Goal: Transaction & Acquisition: Book appointment/travel/reservation

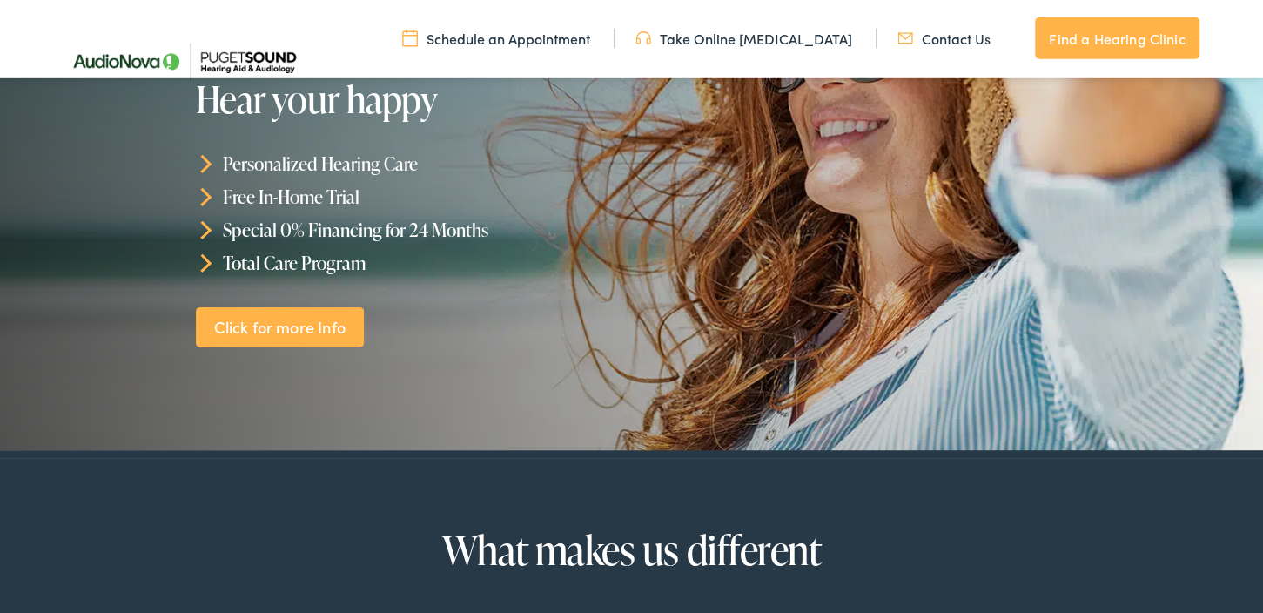
scroll to position [275, 0]
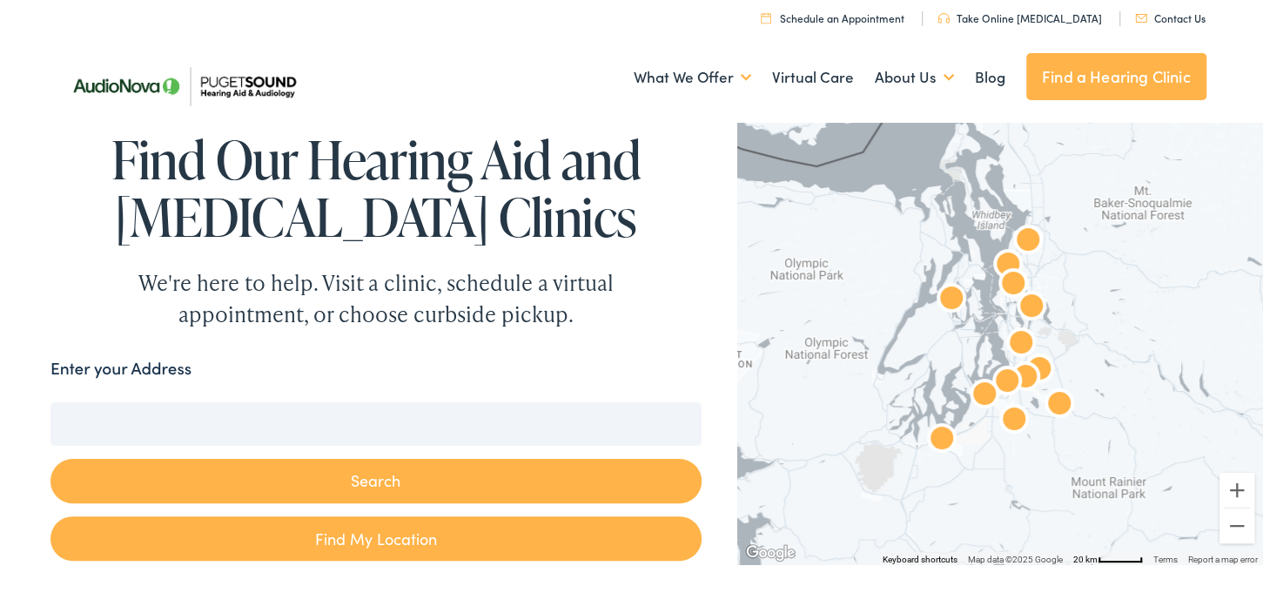
click at [361, 543] on link "Find My Location" at bounding box center [375, 538] width 651 height 44
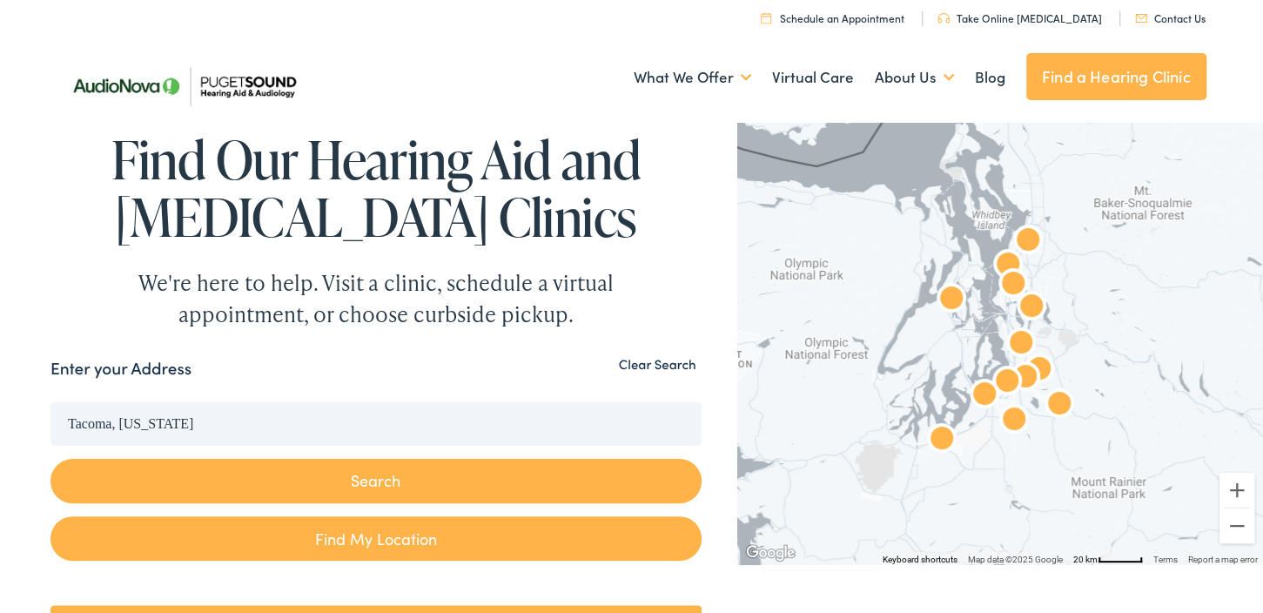
click at [365, 486] on button "Search" at bounding box center [375, 481] width 651 height 44
click at [351, 439] on input "Tacoma, Washington" at bounding box center [375, 424] width 651 height 44
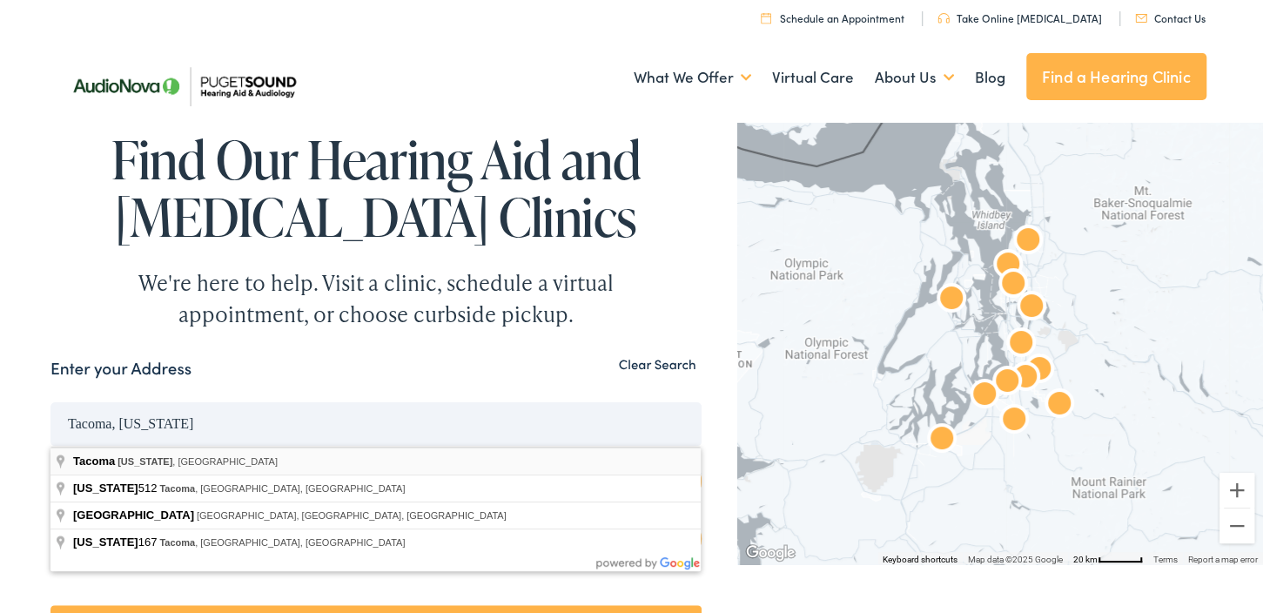
type input "Tacoma, Washington, USA"
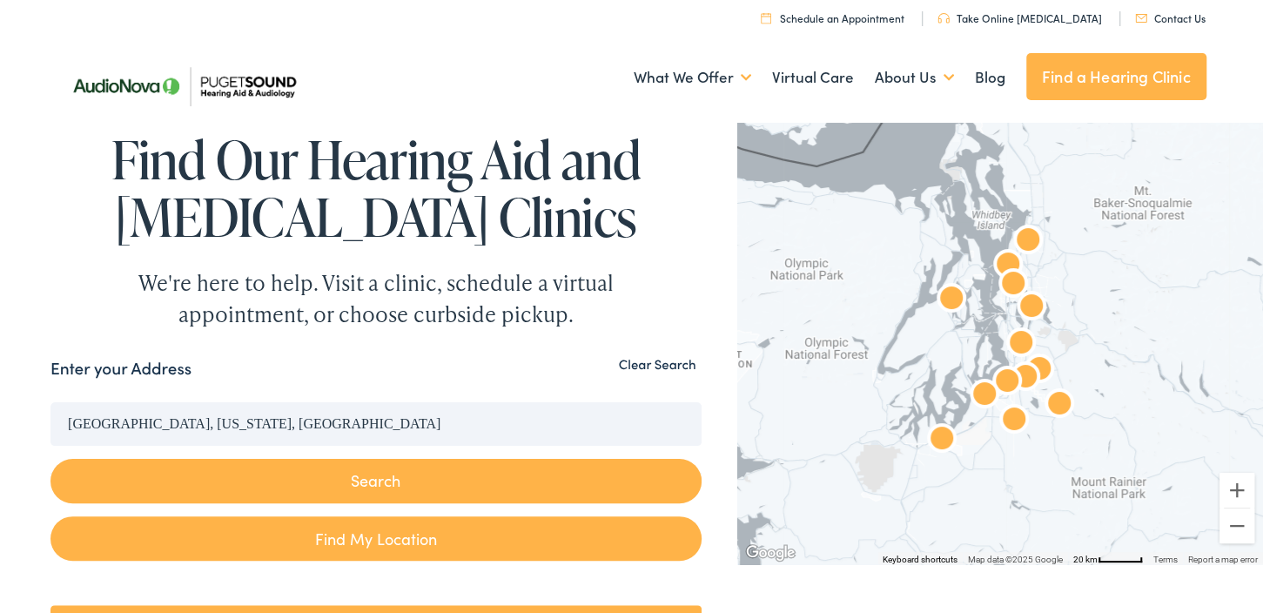
click at [119, 454] on div "Tacoma, Washington, USA Search" at bounding box center [375, 459] width 651 height 114
click at [131, 432] on input "Tacoma, Washington, USA" at bounding box center [375, 424] width 651 height 44
click at [173, 479] on button "Search" at bounding box center [375, 481] width 651 height 44
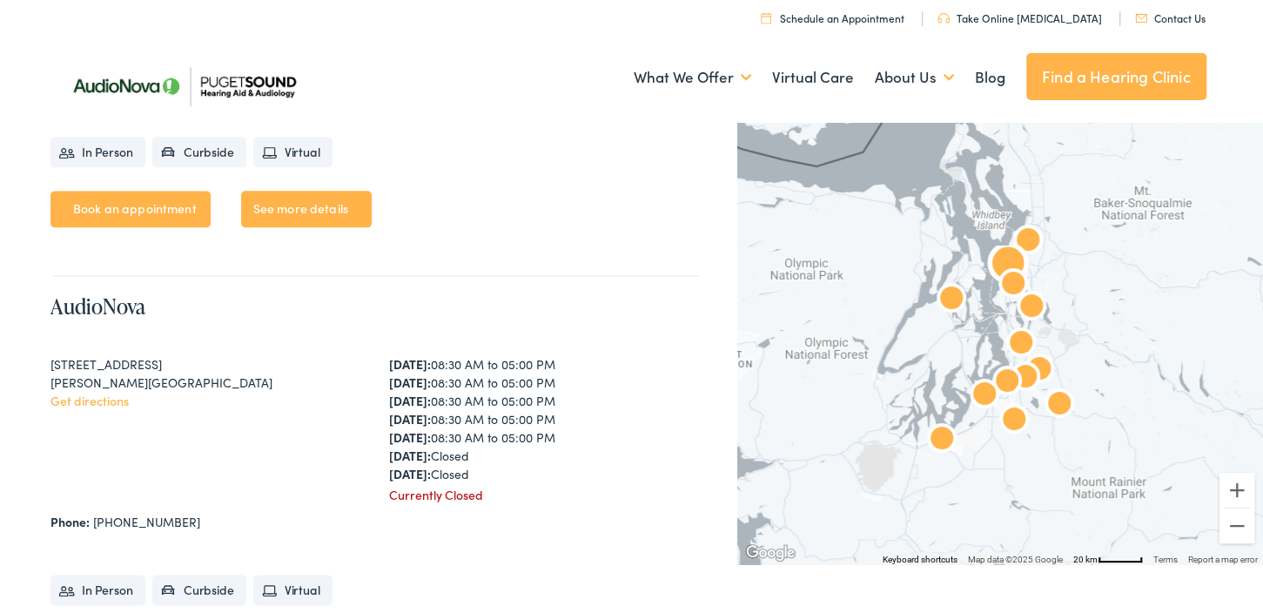
scroll to position [1651, 0]
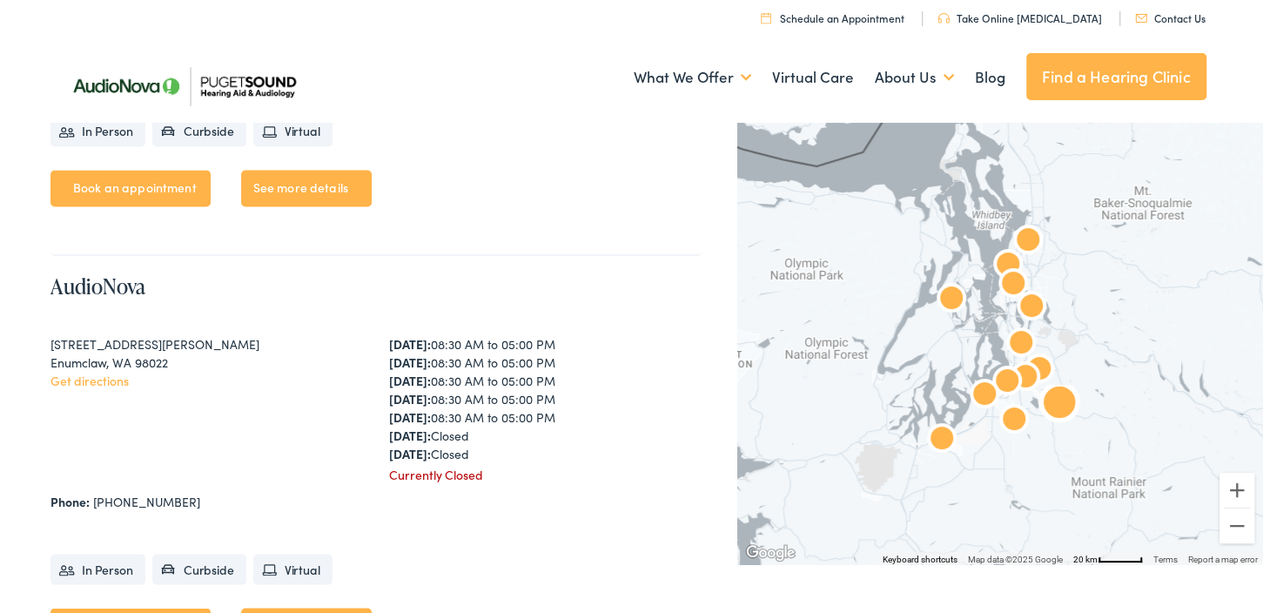
click at [194, 492] on div "Phone: 360-625-8491" at bounding box center [375, 501] width 651 height 18
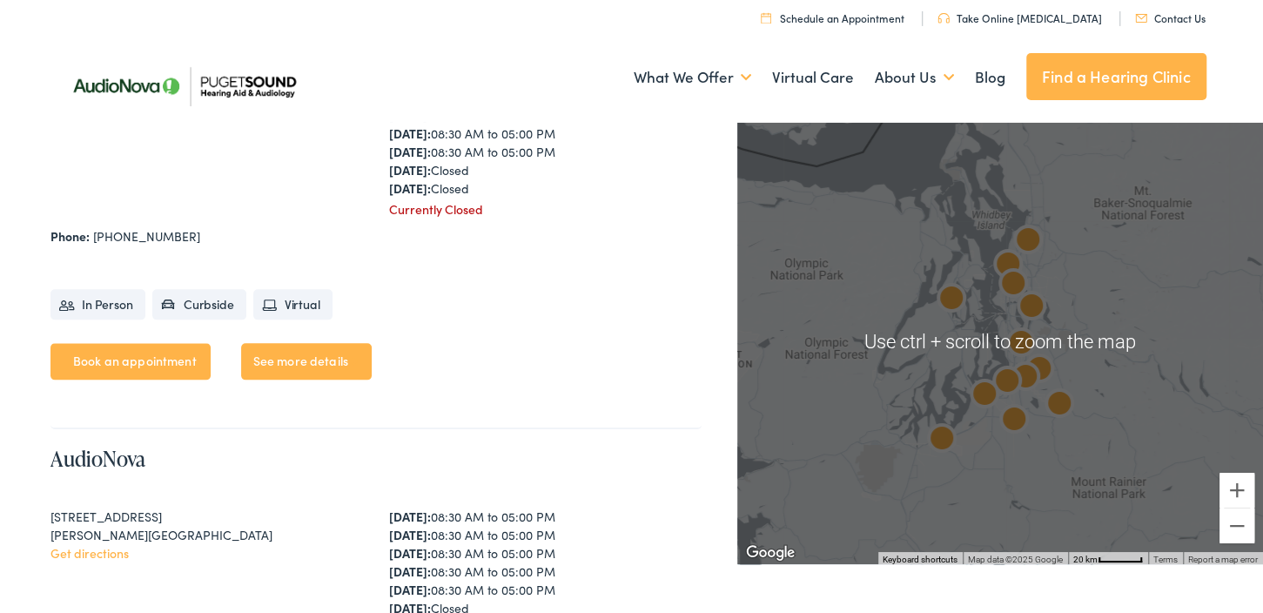
scroll to position [1008, 0]
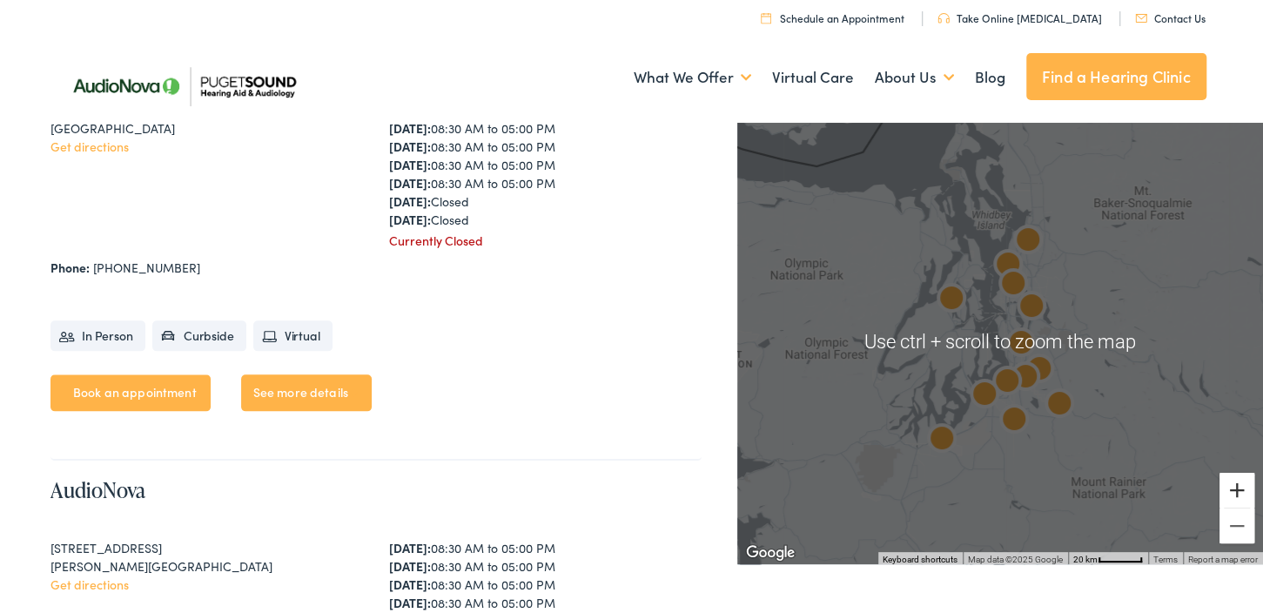
click at [1248, 489] on button "Zoom in" at bounding box center [1236, 489] width 35 height 35
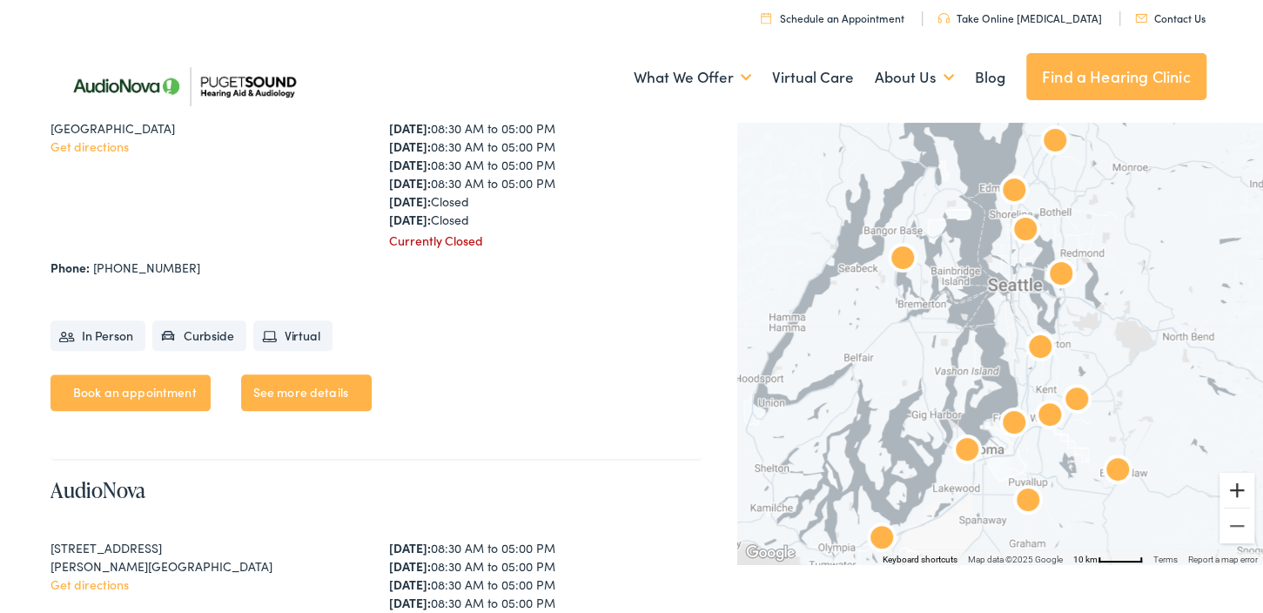
click at [1247, 489] on button "Zoom in" at bounding box center [1236, 489] width 35 height 35
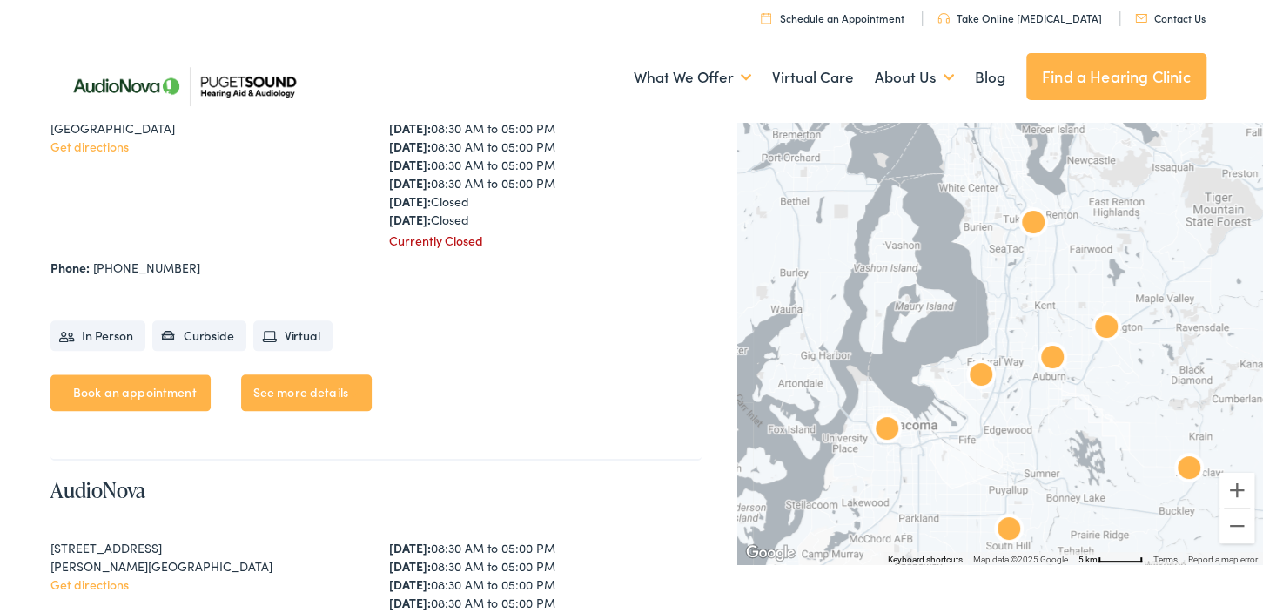
drag, startPoint x: 1211, startPoint y: 484, endPoint x: 1164, endPoint y: 350, distance: 142.0
click at [1164, 350] on div at bounding box center [1000, 340] width 526 height 446
click at [890, 432] on img "AudioNova" at bounding box center [887, 431] width 42 height 42
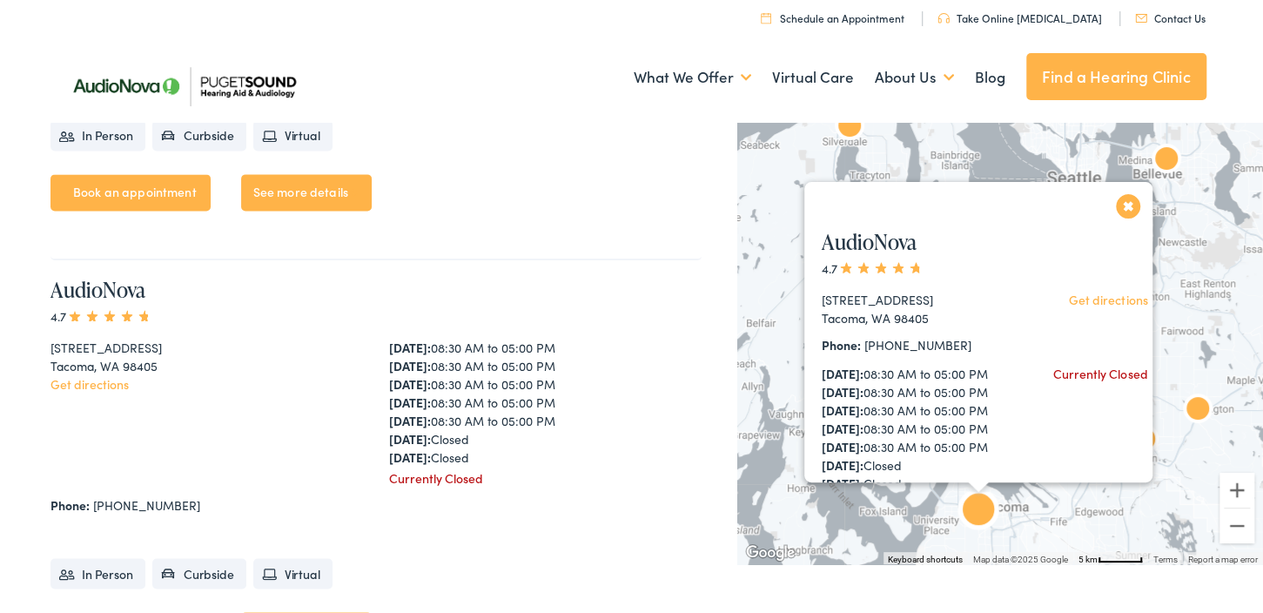
scroll to position [5241, 0]
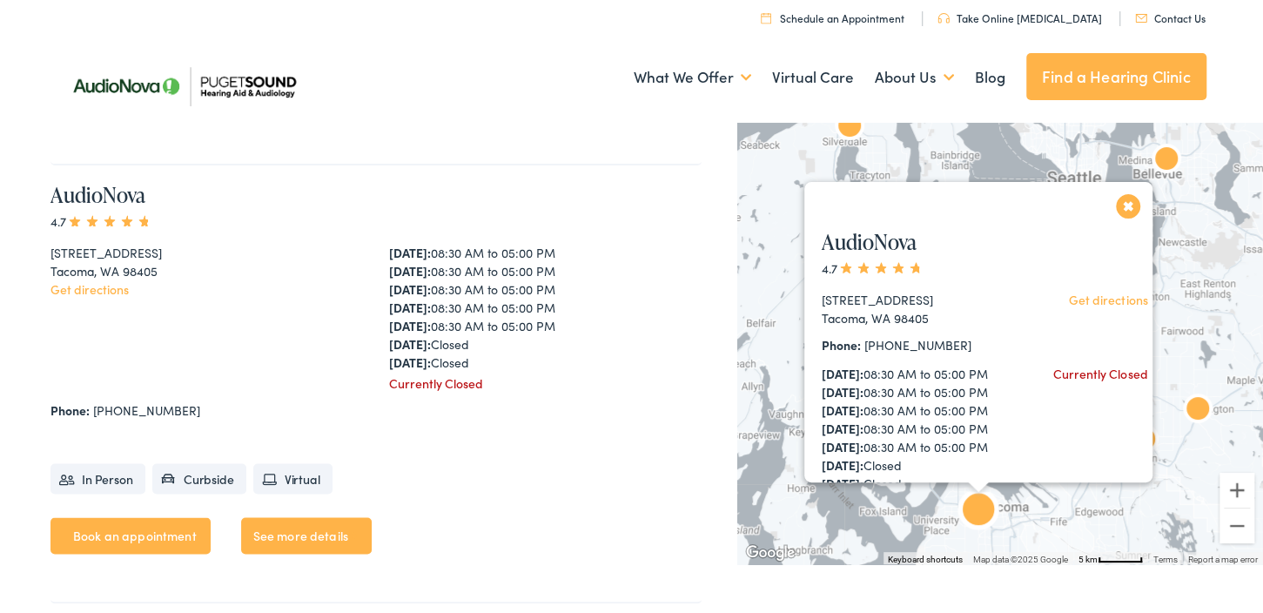
click at [153, 523] on link "Book an appointment" at bounding box center [130, 535] width 160 height 37
click at [141, 526] on link "Book an appointment" at bounding box center [130, 535] width 160 height 37
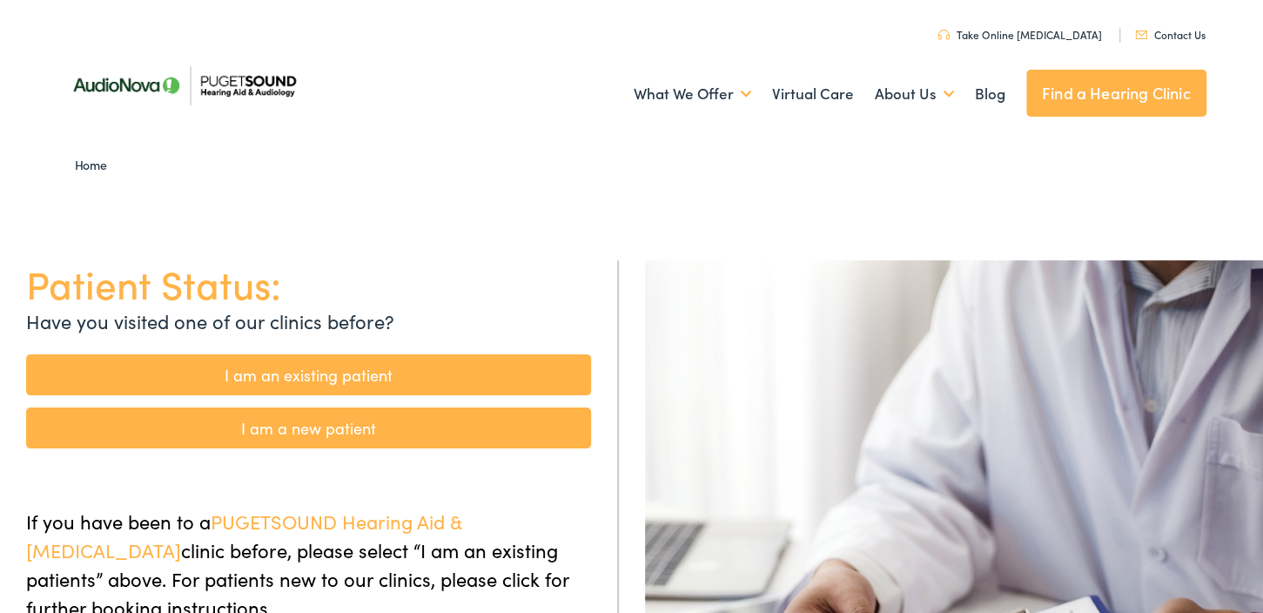
click at [246, 425] on link "I am a new patient" at bounding box center [308, 427] width 565 height 41
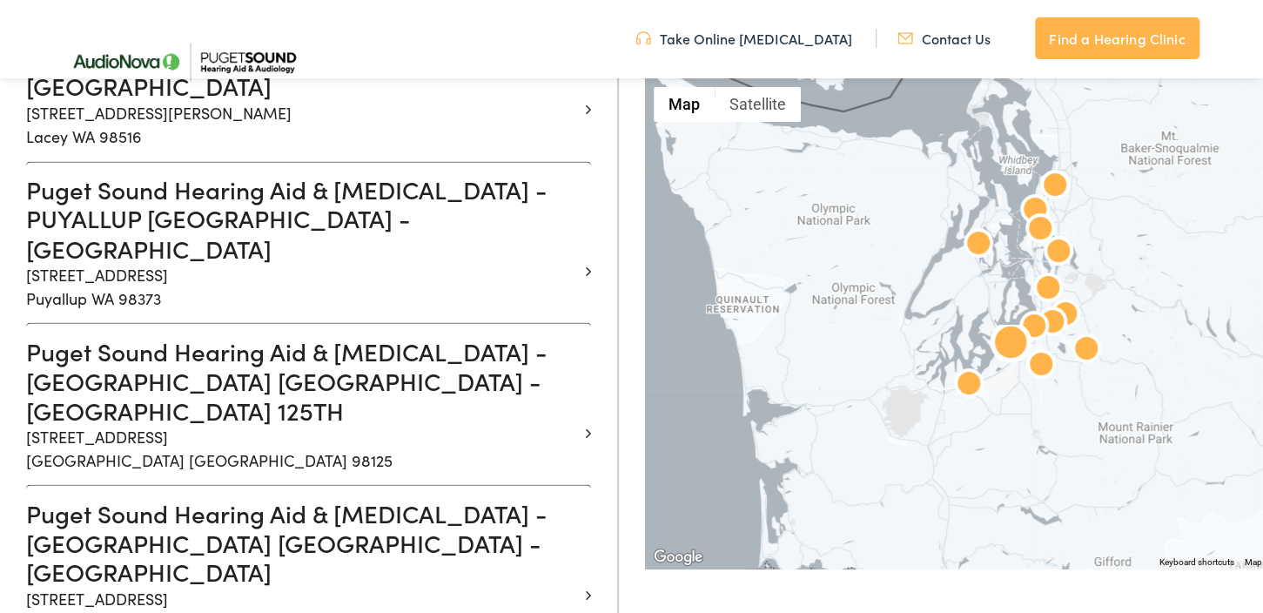
scroll to position [1742, 0]
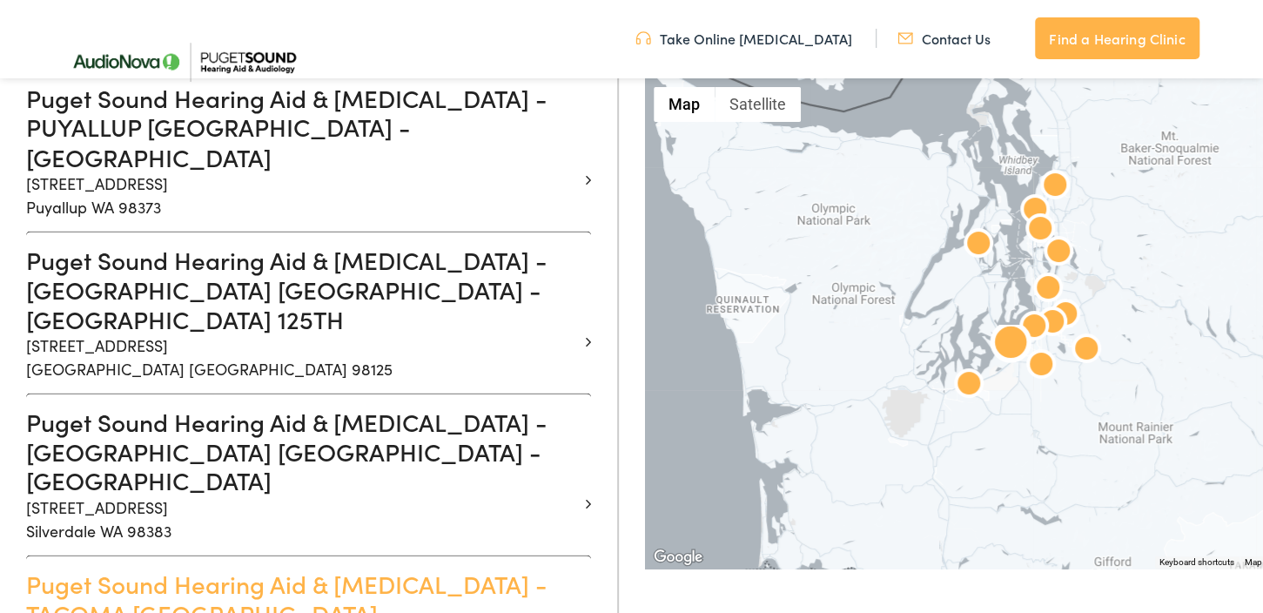
click at [224, 568] on h3 "Puget Sound Hearing Aid & Audiology - TACOMA WA - SOUTH UNION" at bounding box center [302, 612] width 552 height 88
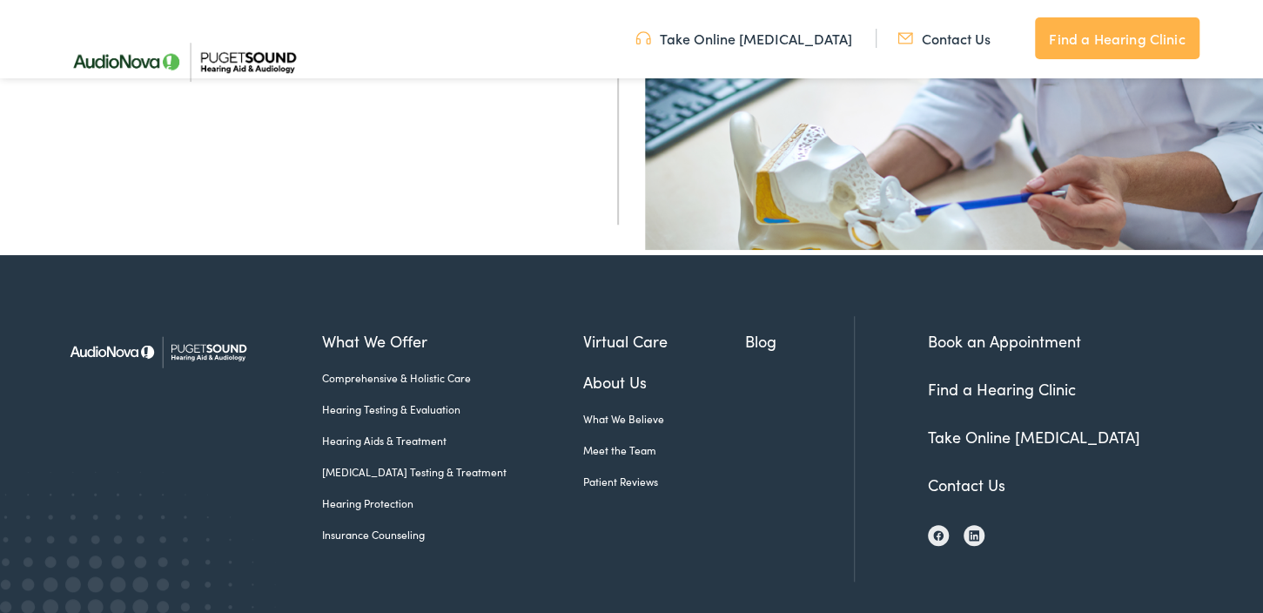
scroll to position [366, 0]
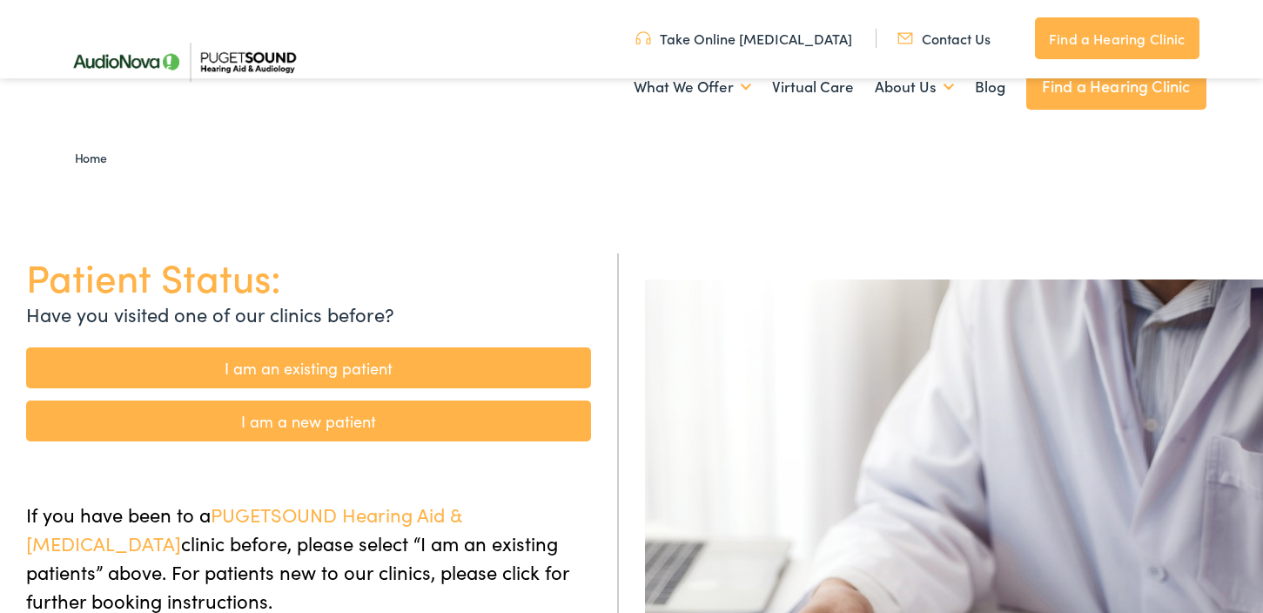
scroll to position [183, 0]
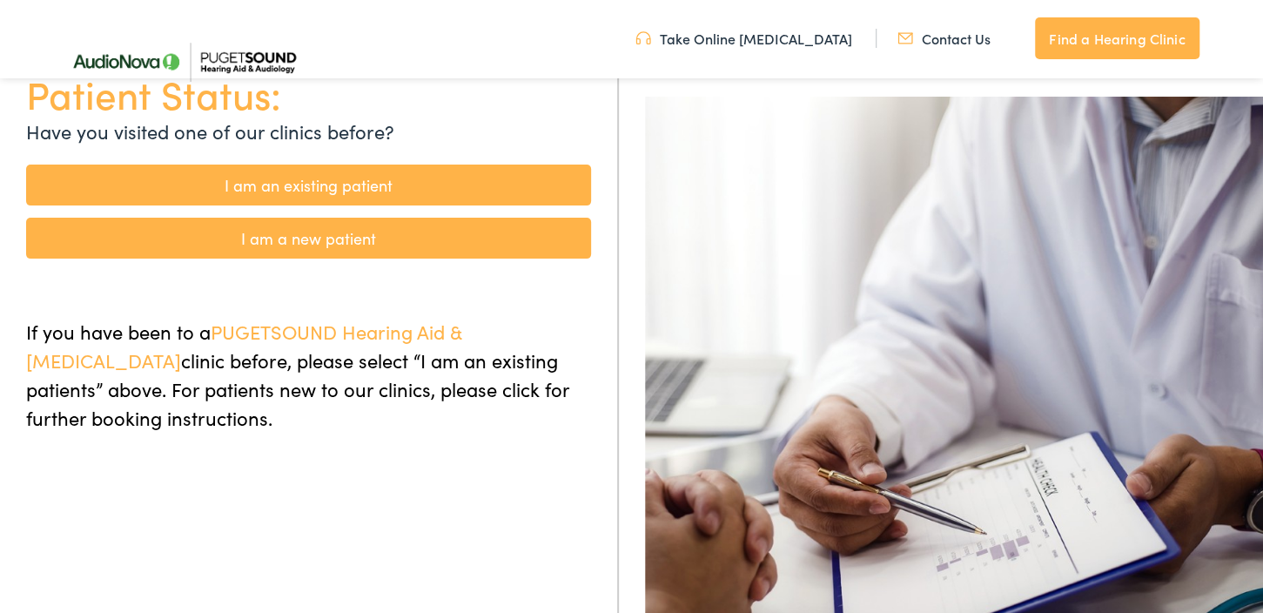
click at [271, 183] on link "I am an existing patient" at bounding box center [308, 184] width 565 height 41
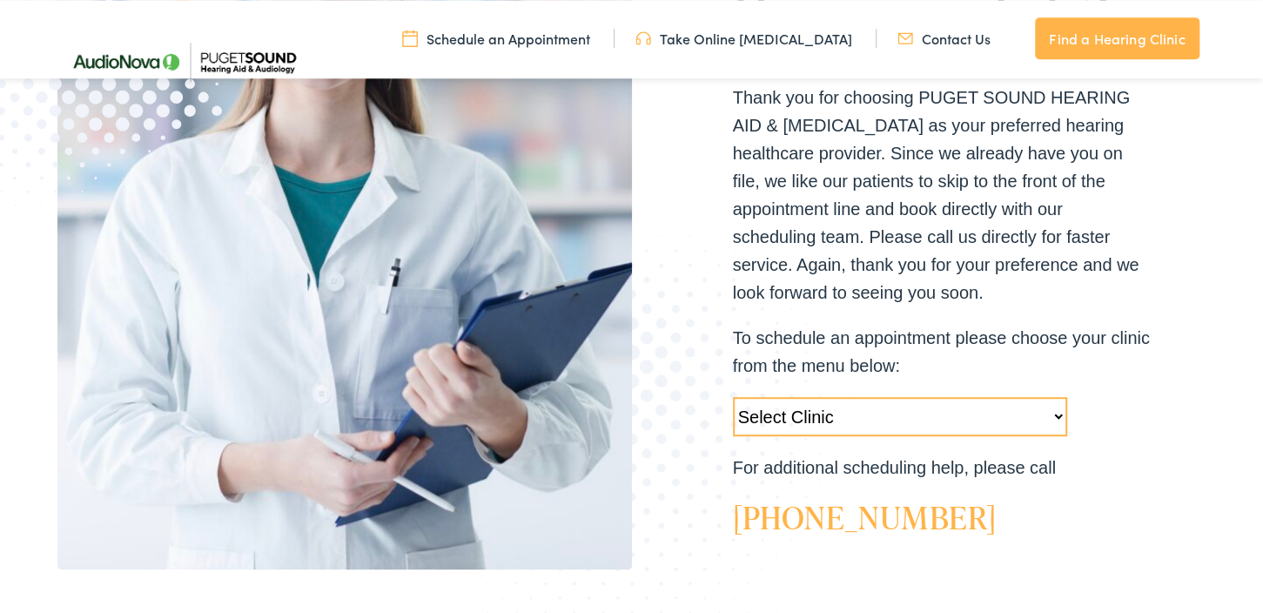
scroll to position [459, 0]
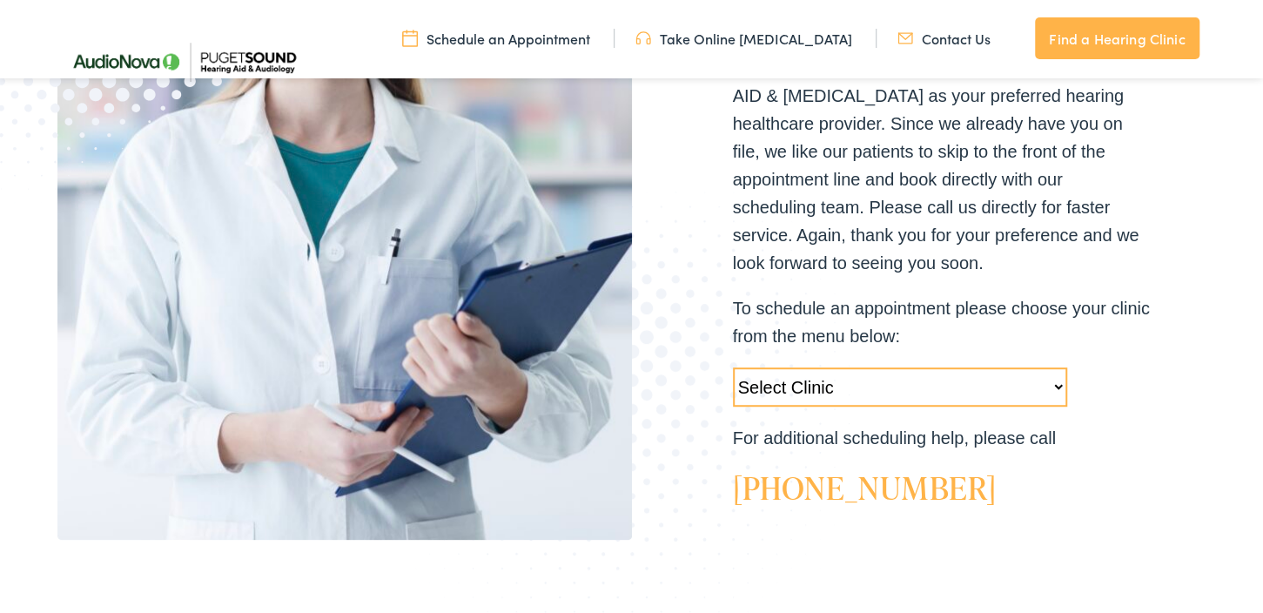
click at [733, 367] on select "Select Clinic [GEOGRAPHIC_DATA]-[GEOGRAPHIC_DATA]-AudioNova [STREET_ADDRESS]-Au…" at bounding box center [900, 386] width 334 height 39
select select "https://pshearing.alpacaaudiology.com/locations/tacoma-wa/"
click option "Tacoma-WA-AudioNova 1311 South Union Ave #102" at bounding box center [0, 0] width 0 height 0
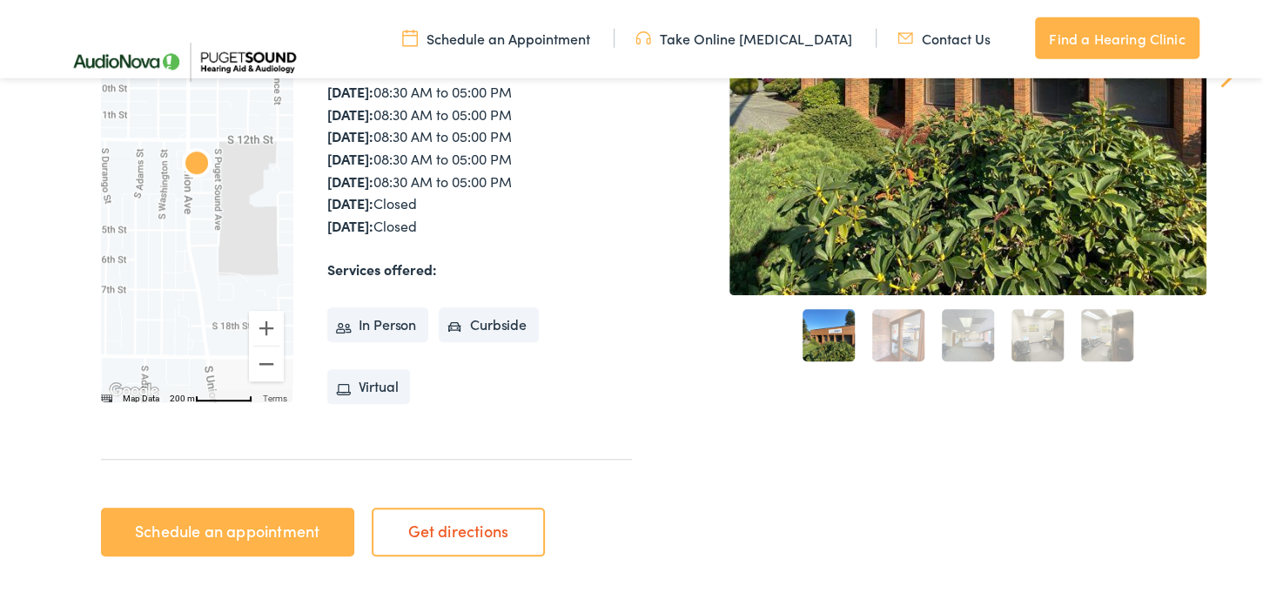
scroll to position [459, 0]
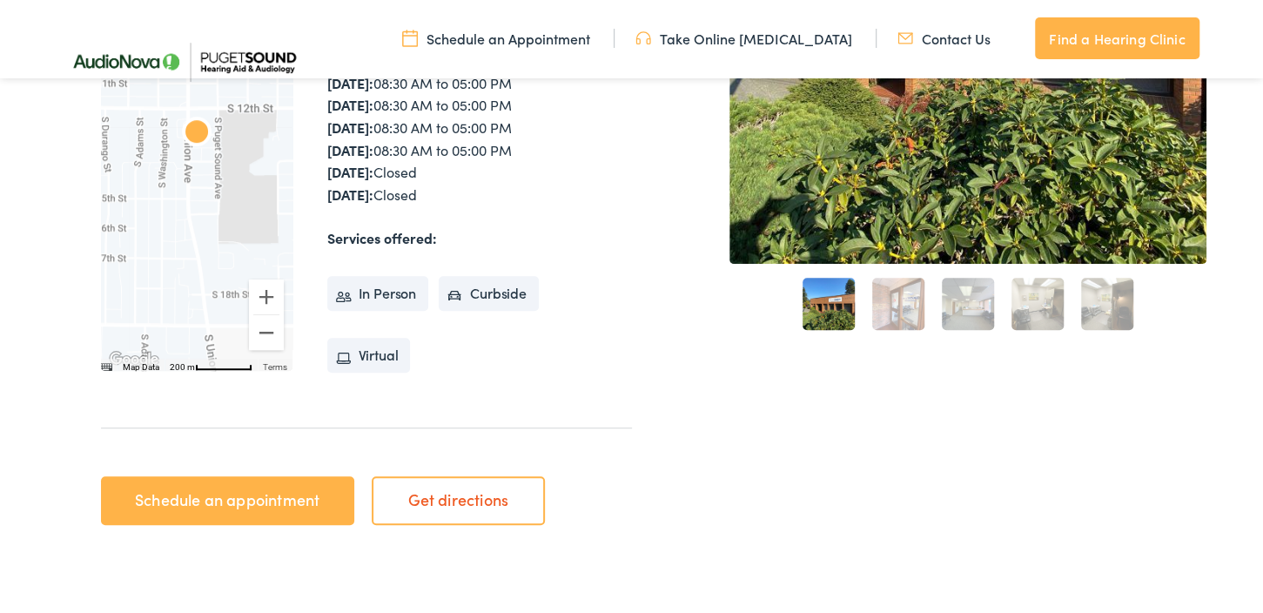
click at [275, 486] on link "Schedule an appointment" at bounding box center [227, 500] width 253 height 49
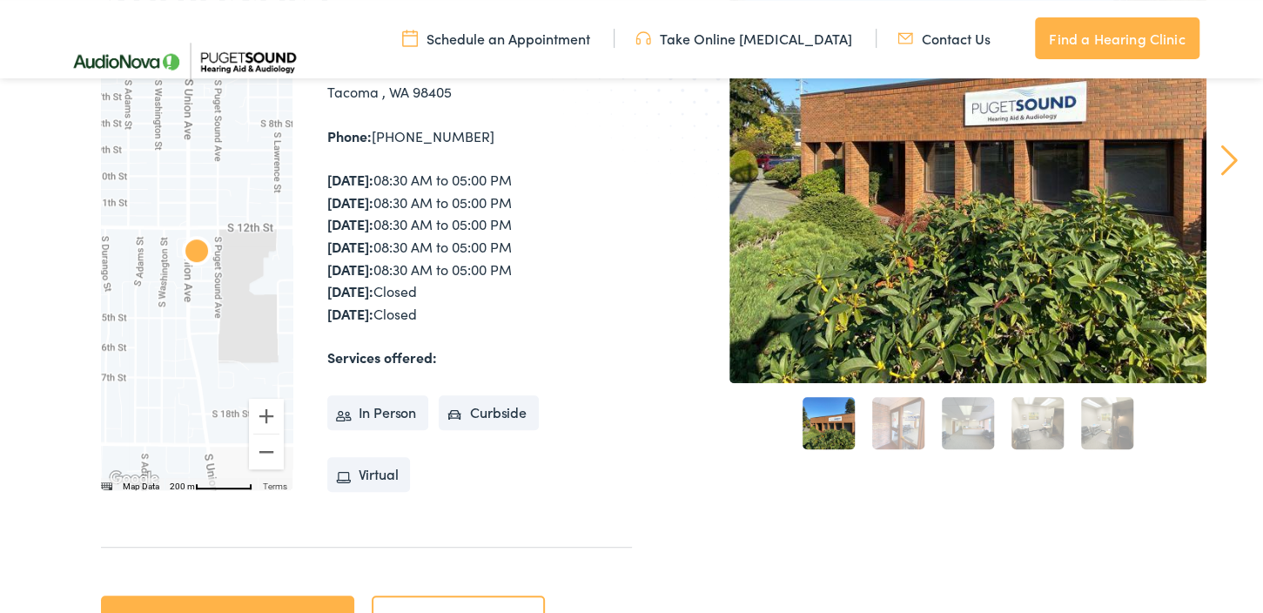
scroll to position [459, 0]
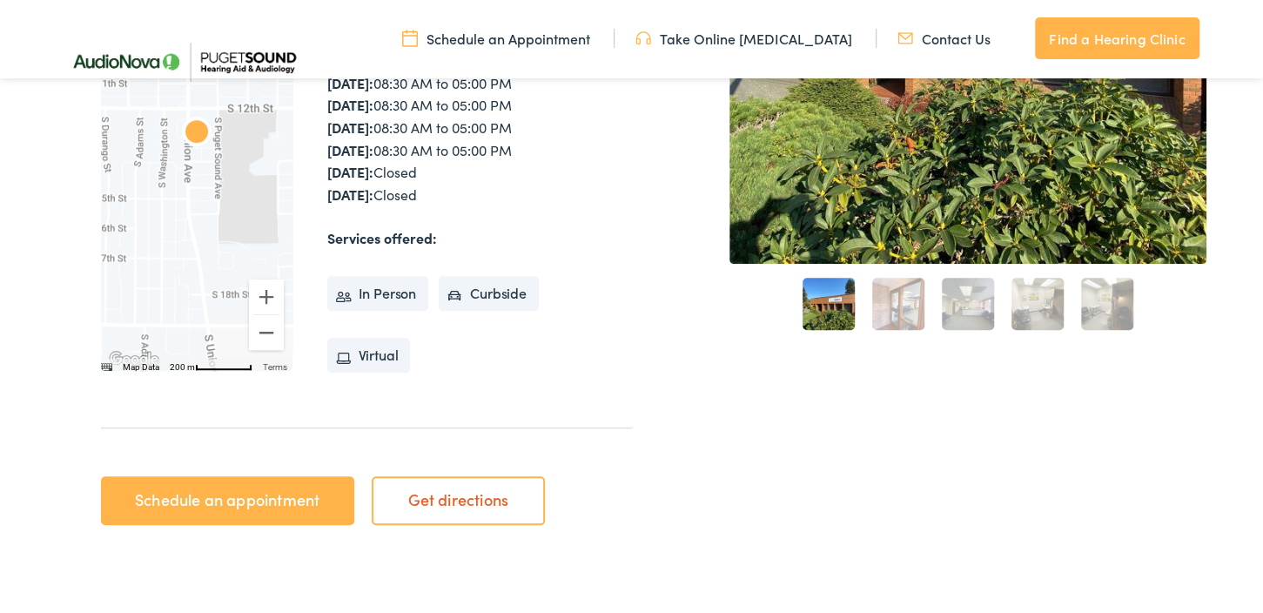
click at [232, 500] on link "Schedule an appointment" at bounding box center [227, 500] width 253 height 49
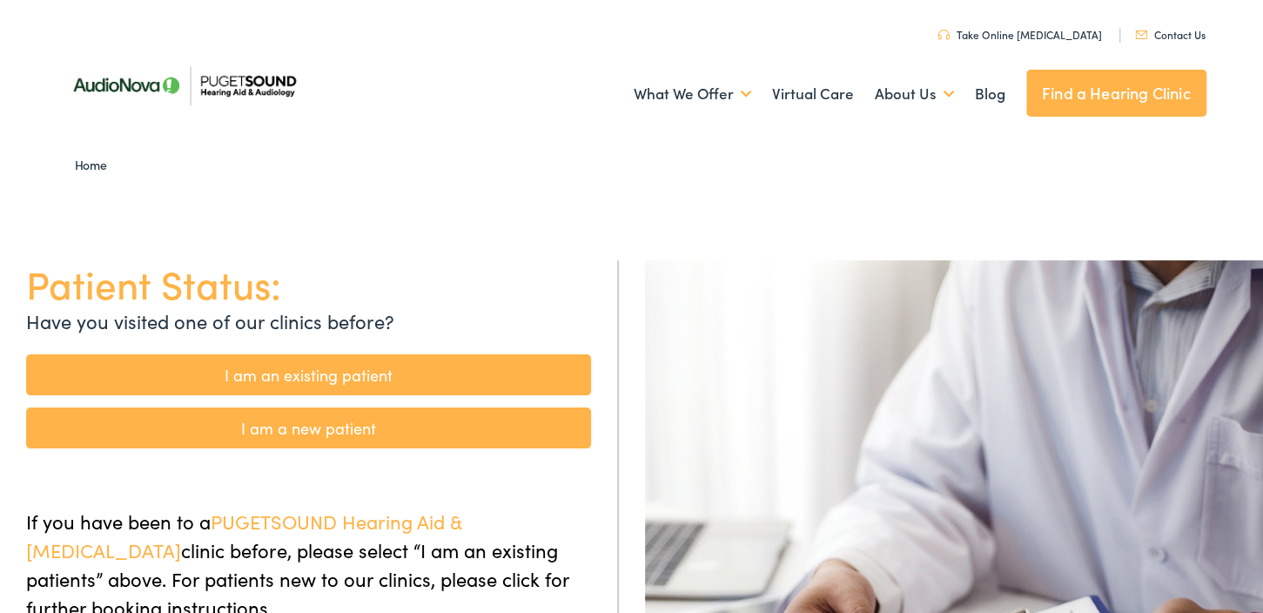
click at [265, 367] on link "I am an existing patient" at bounding box center [308, 374] width 565 height 41
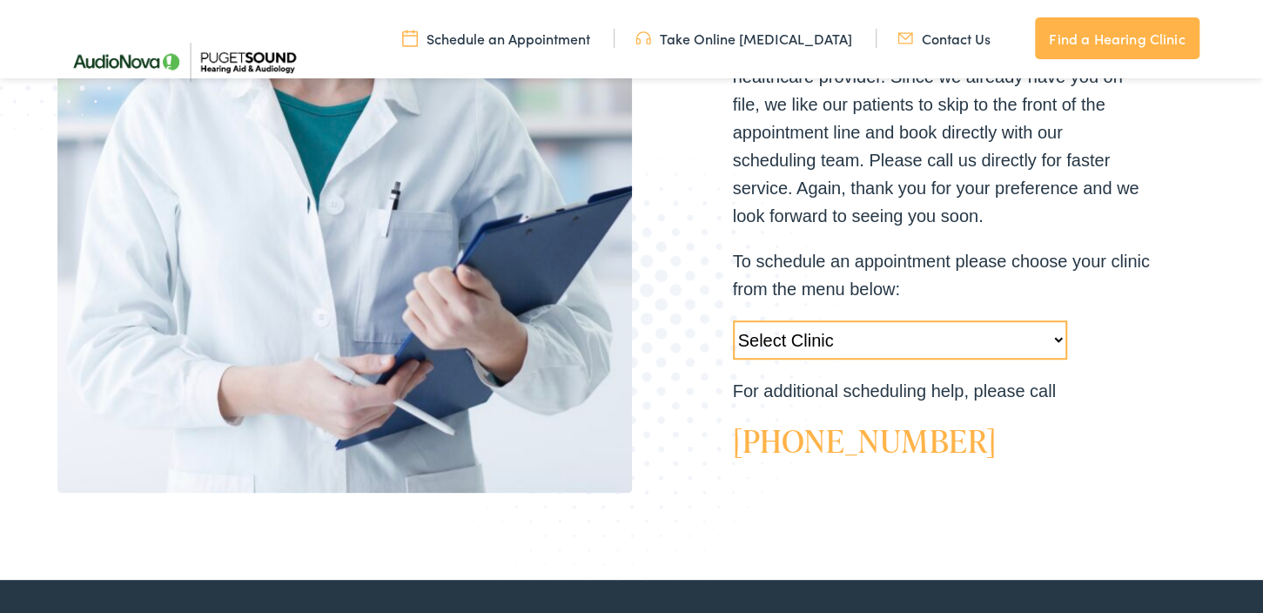
scroll to position [550, 0]
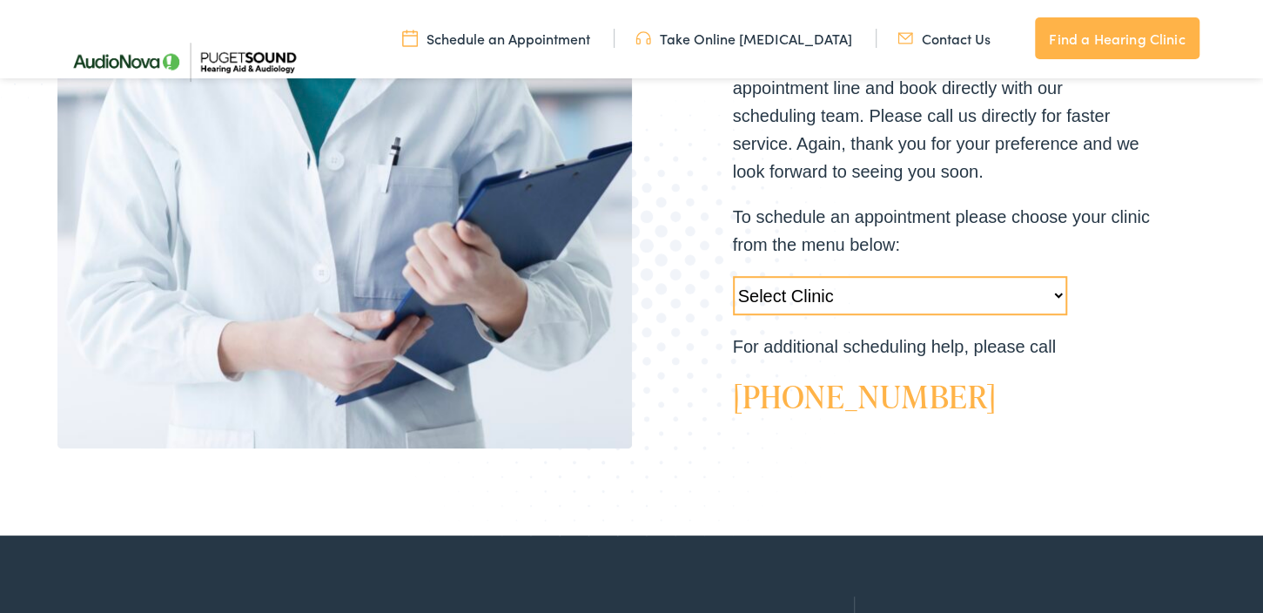
click at [733, 276] on select "Select Clinic [GEOGRAPHIC_DATA]-[GEOGRAPHIC_DATA]-AudioNova [STREET_ADDRESS]-Au…" at bounding box center [900, 295] width 334 height 39
select select "https://pshearing.alpacaaudiology.com/locations/tacoma-wa/"
click option "Tacoma-WA-AudioNova 1311 South Union Ave #102" at bounding box center [0, 0] width 0 height 0
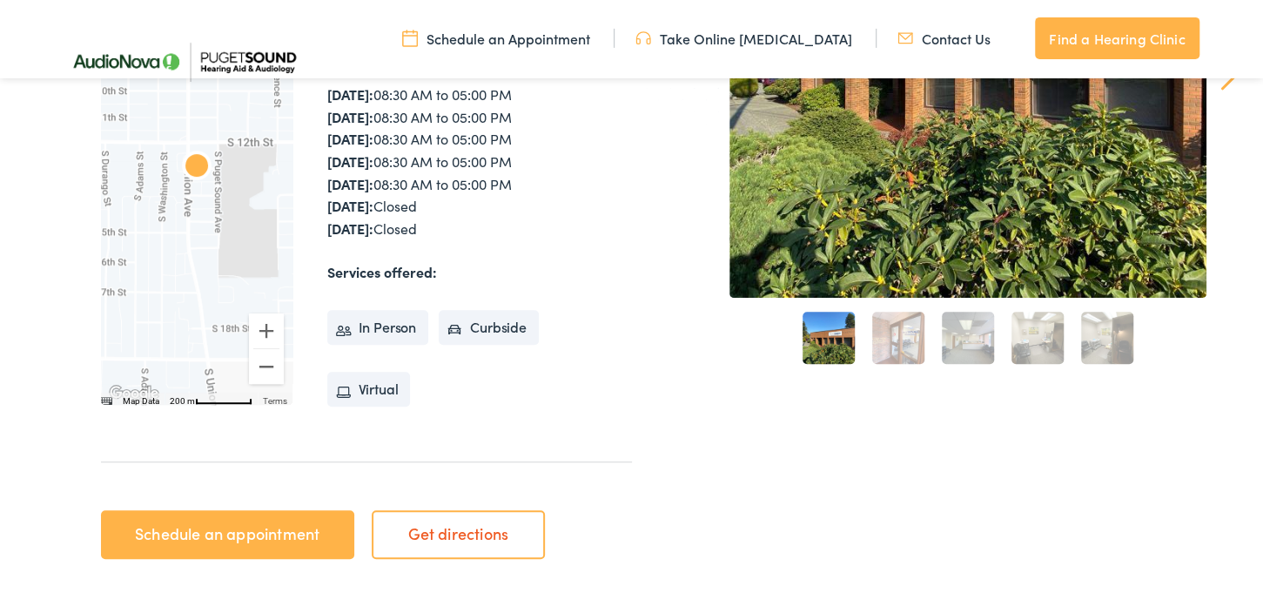
scroll to position [459, 0]
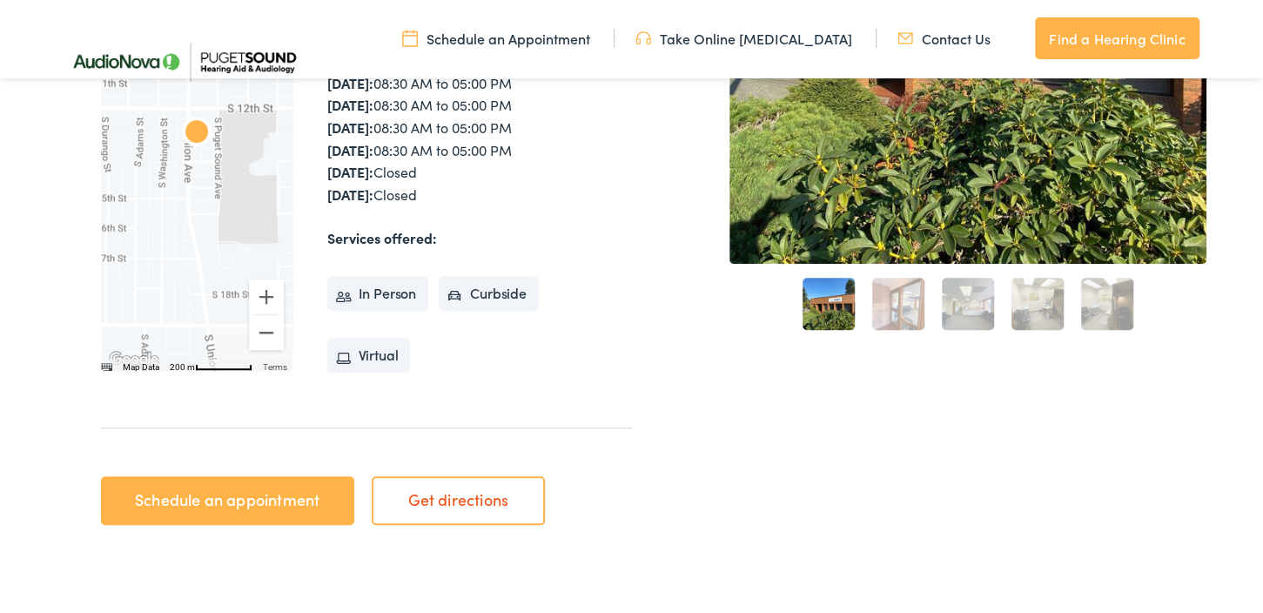
click at [389, 298] on li "In Person" at bounding box center [378, 293] width 102 height 35
click at [261, 492] on link "Schedule an appointment" at bounding box center [227, 500] width 253 height 49
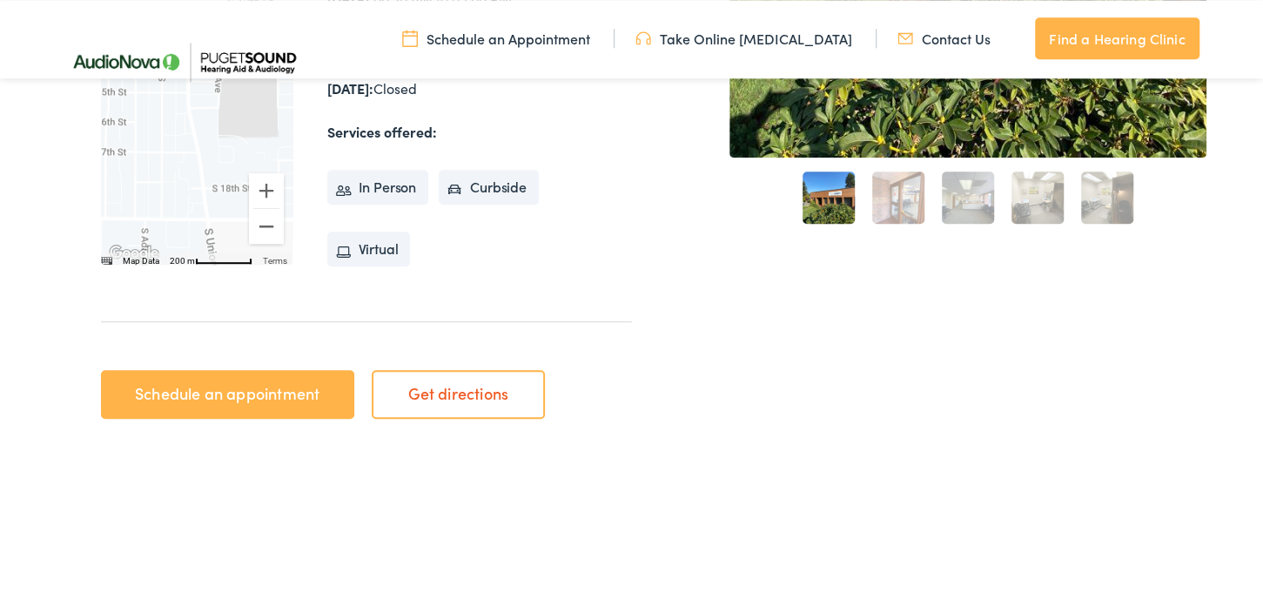
scroll to position [550, 0]
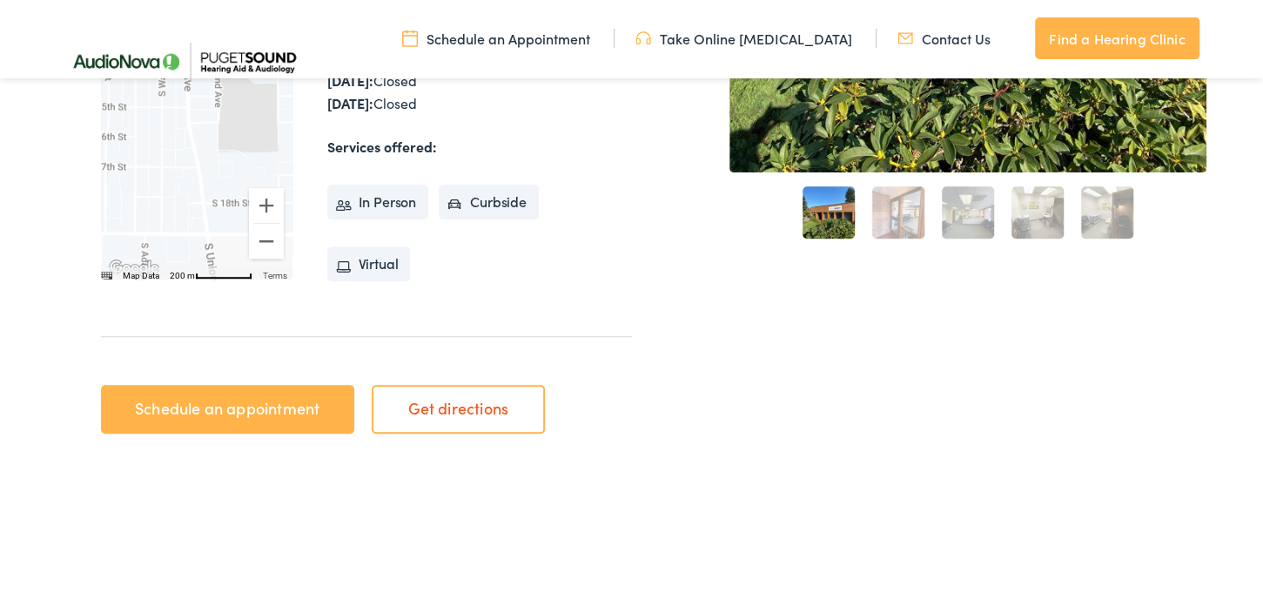
click at [208, 406] on link "Schedule an appointment" at bounding box center [227, 409] width 253 height 49
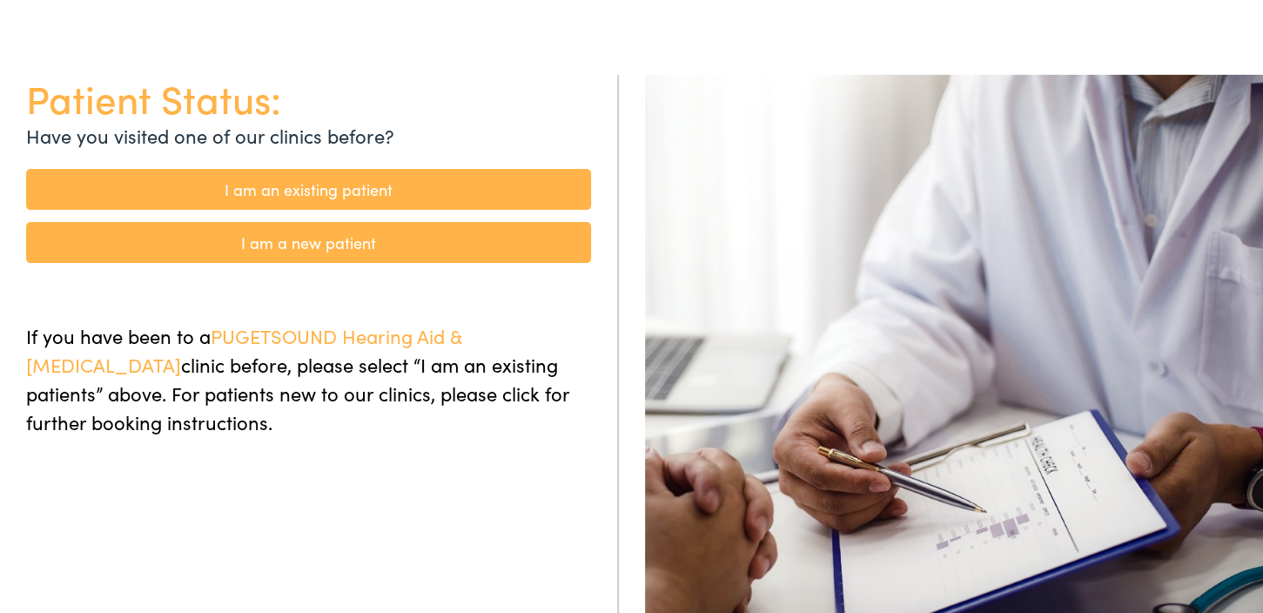
scroll to position [160, 0]
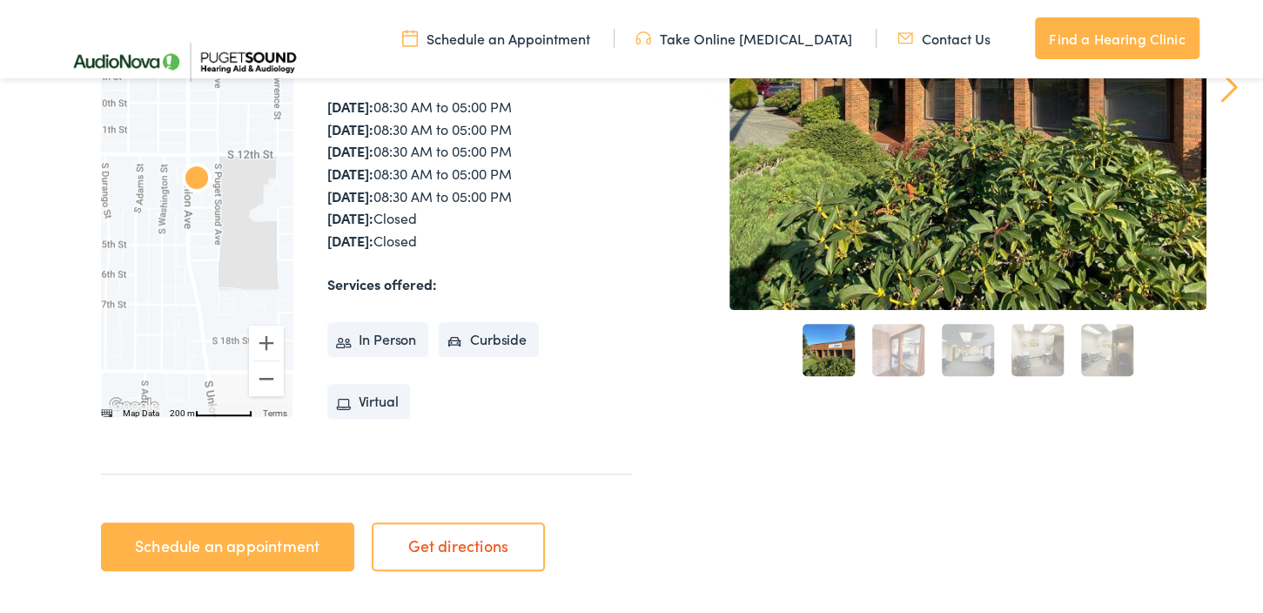
scroll to position [459, 0]
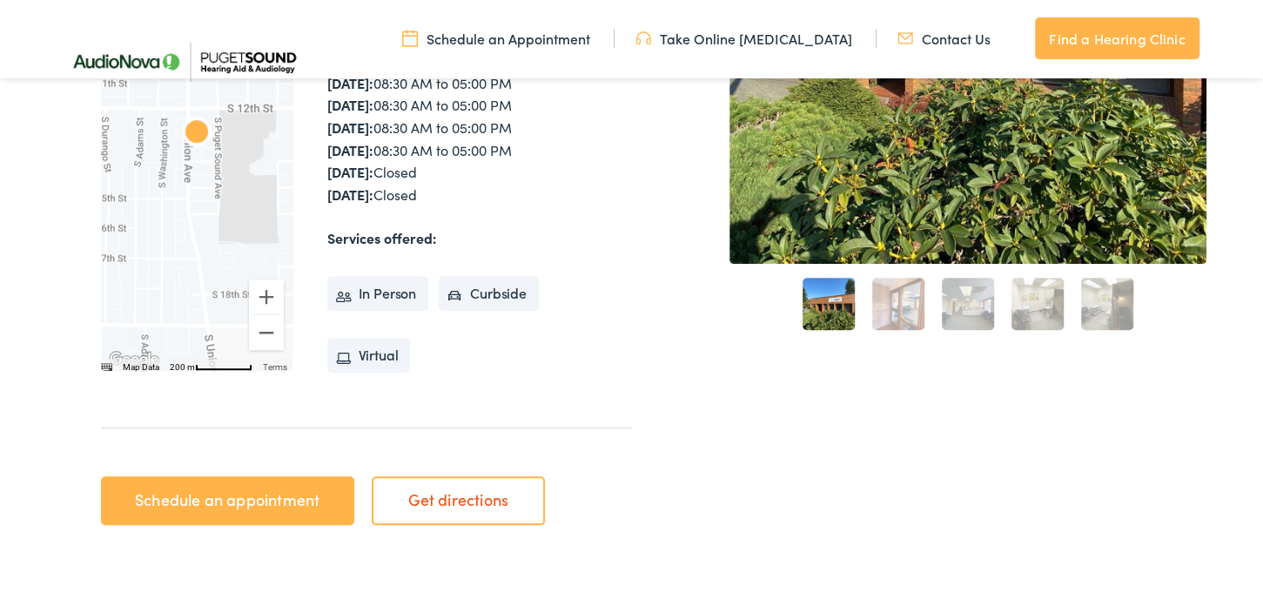
click at [957, 467] on div "Prev Next 1 2 3 4 5" at bounding box center [967, 163] width 477 height 752
